Goal: Task Accomplishment & Management: Manage account settings

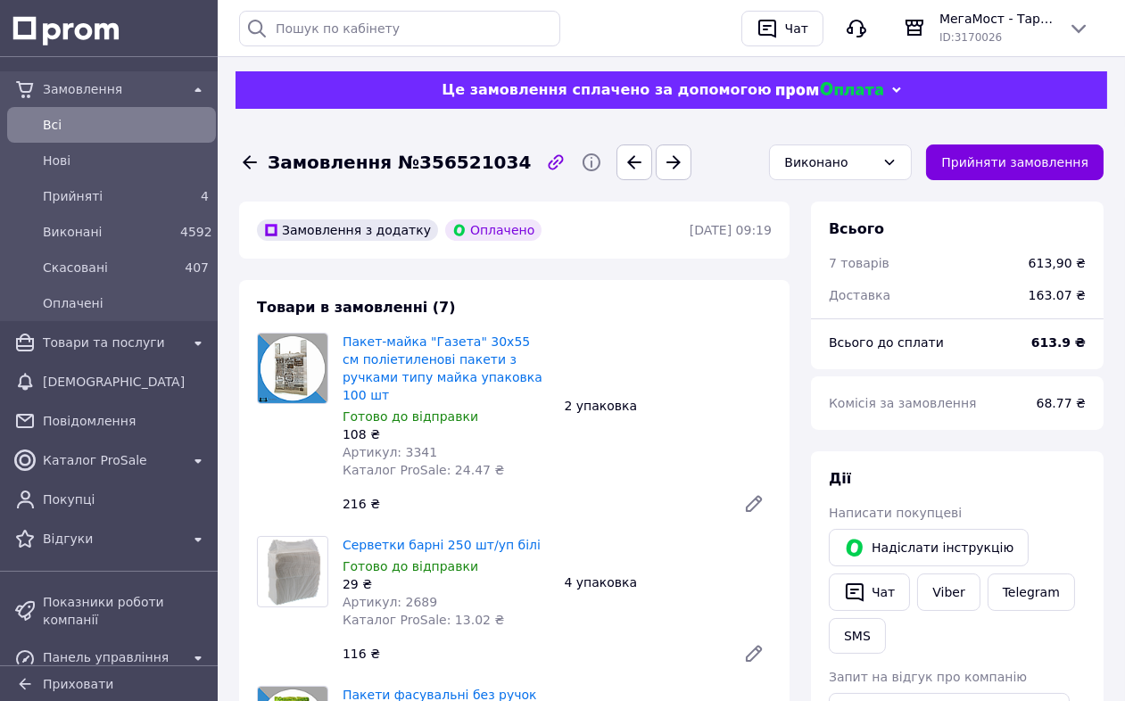
click at [244, 163] on icon at bounding box center [250, 162] width 14 height 13
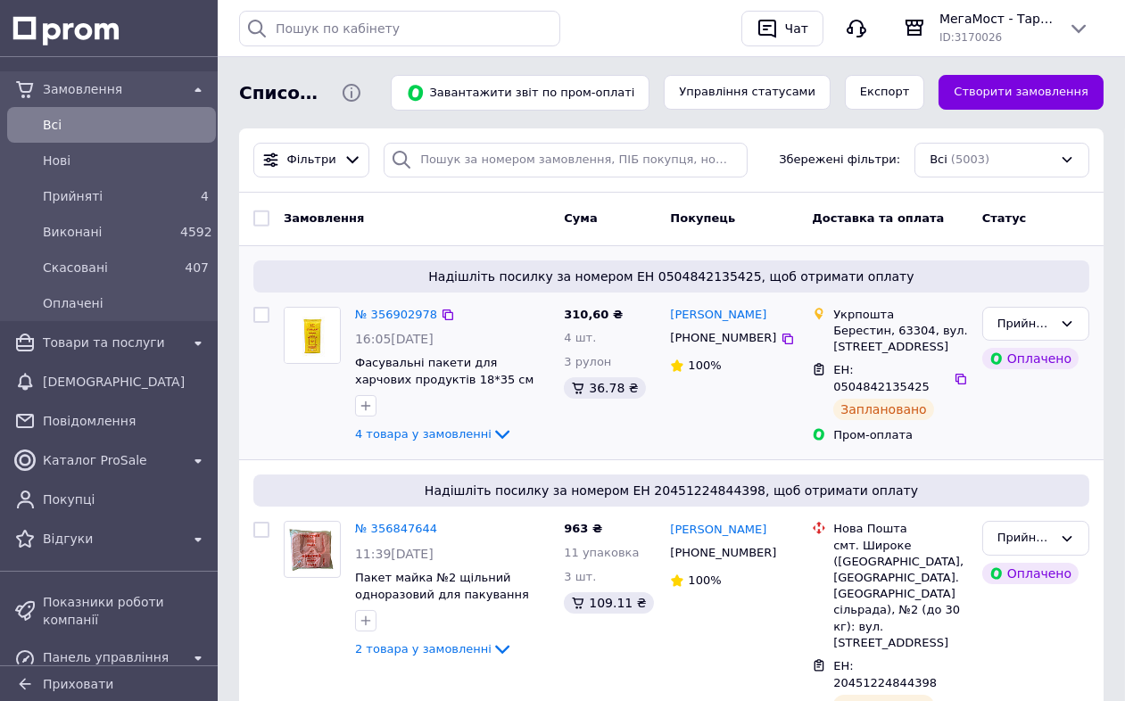
click at [301, 327] on img at bounding box center [311, 335] width 55 height 55
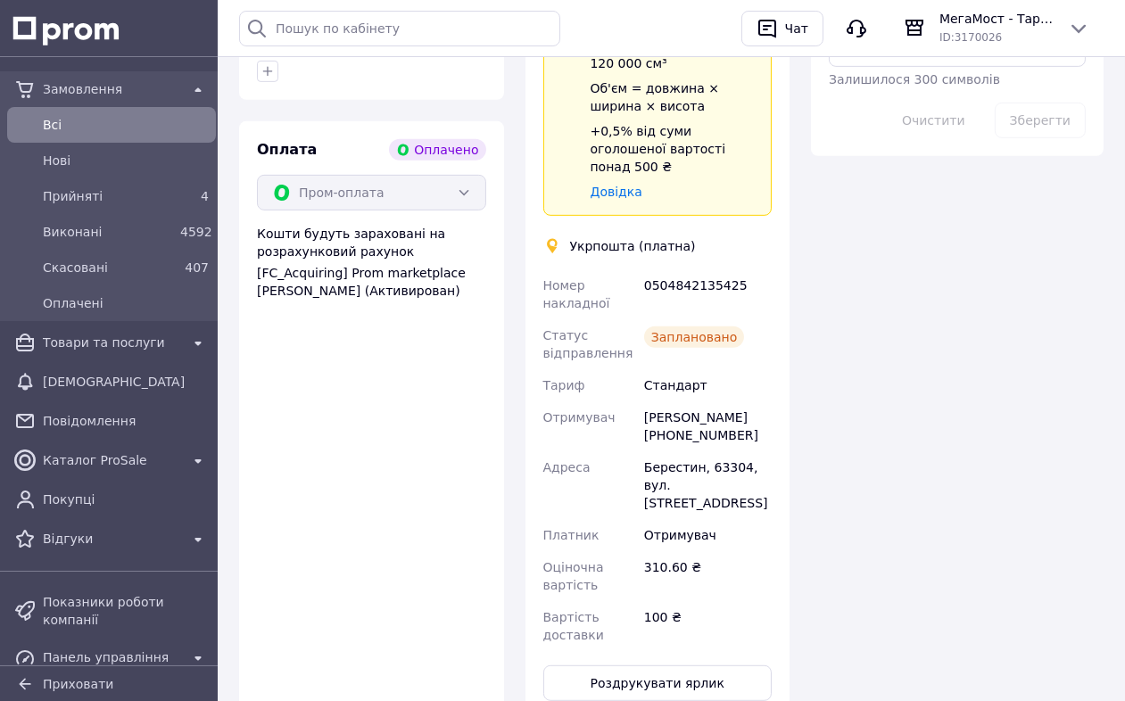
scroll to position [1288, 0]
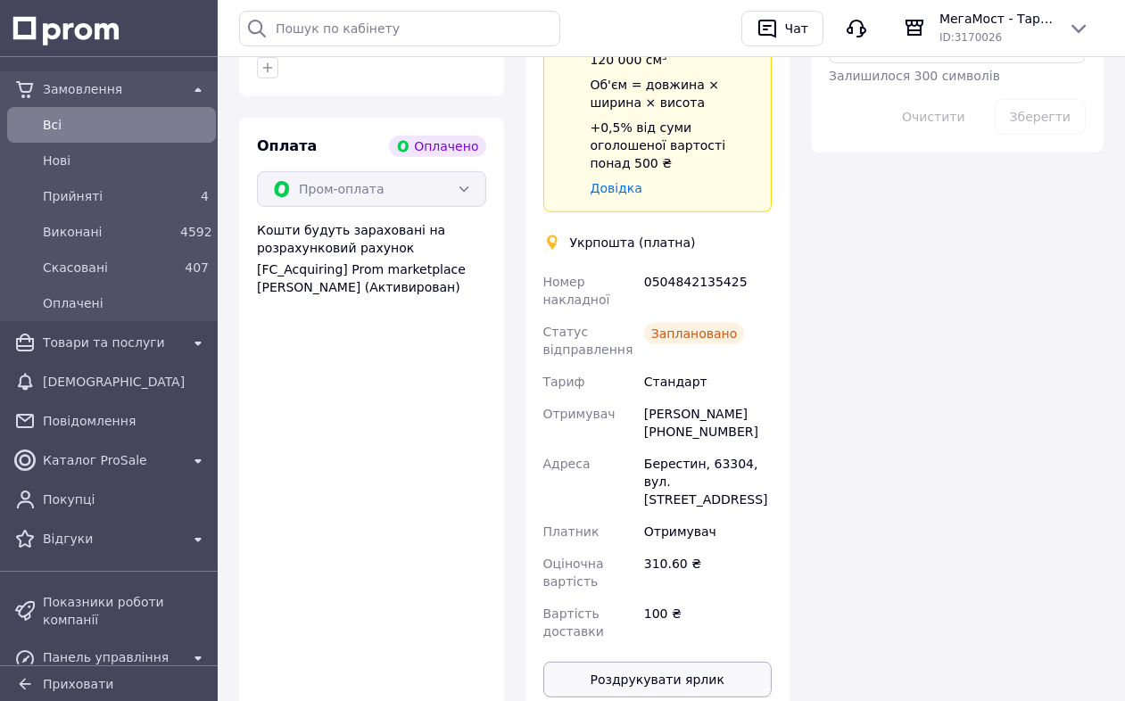
click at [689, 662] on button "Роздрукувати ярлик" at bounding box center [657, 680] width 229 height 36
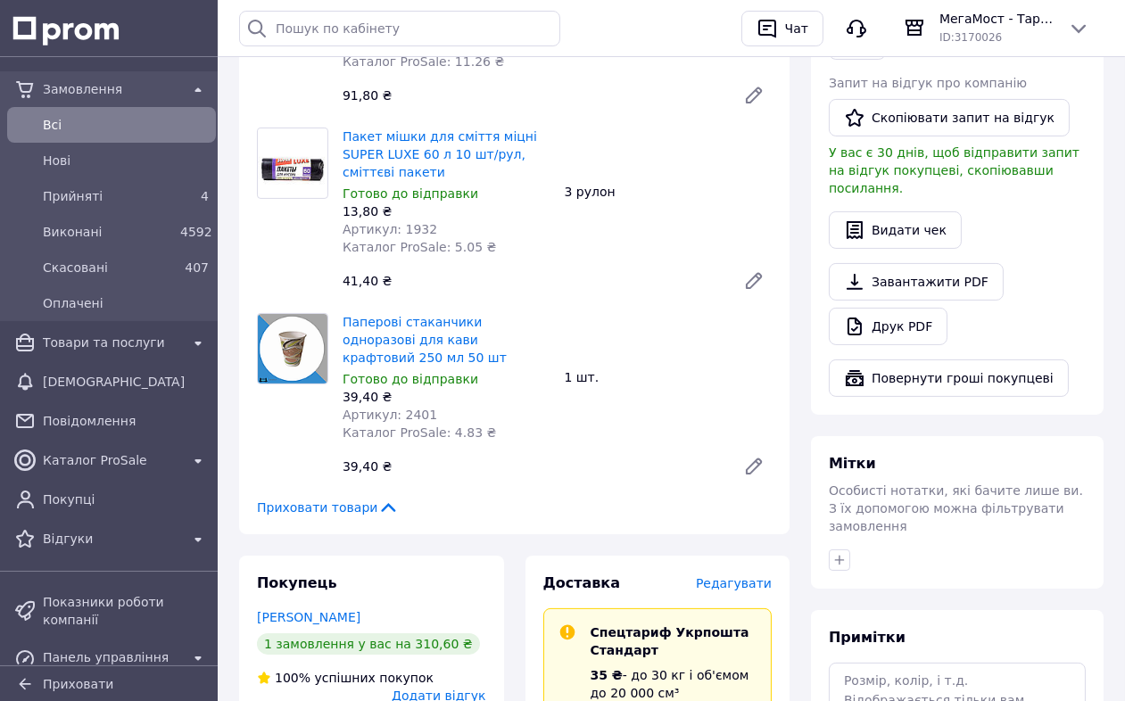
scroll to position [0, 0]
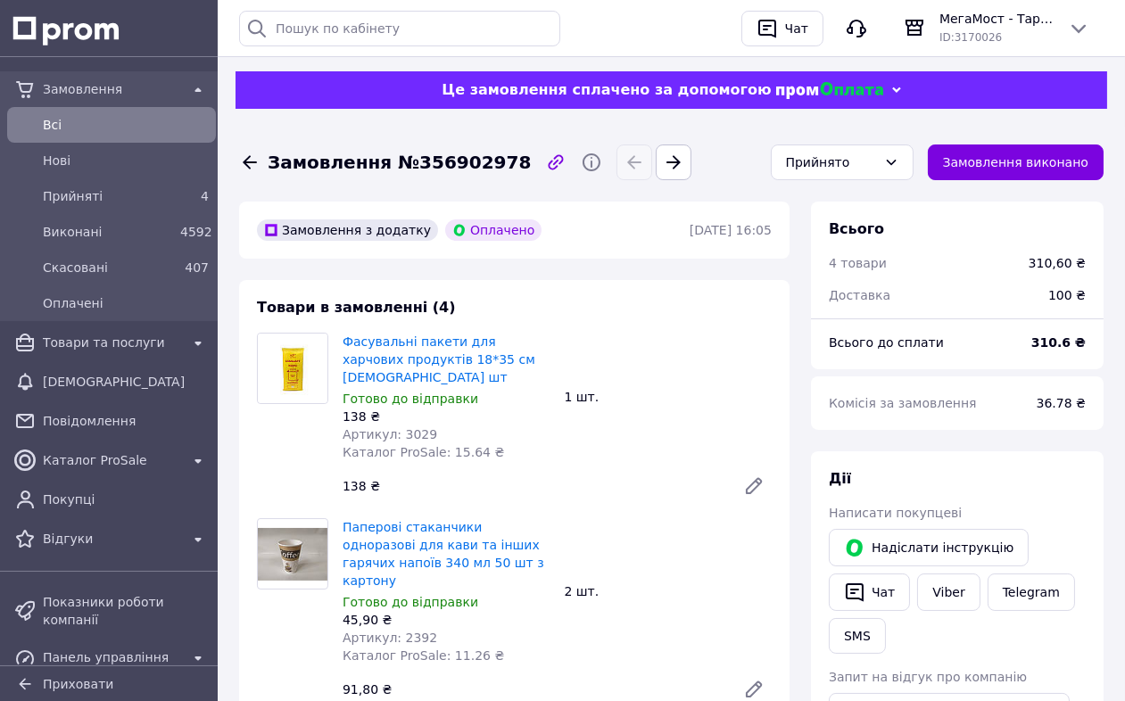
click at [247, 166] on icon at bounding box center [250, 162] width 14 height 13
